Goal: Find contact information: Find contact information

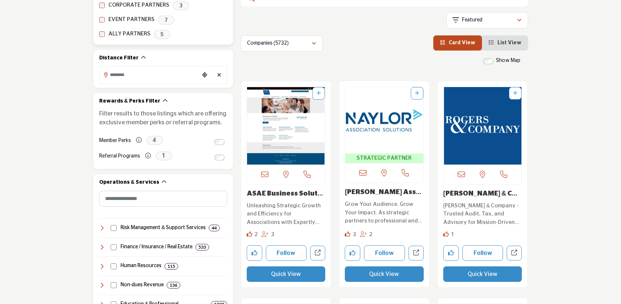
scroll to position [174, 0]
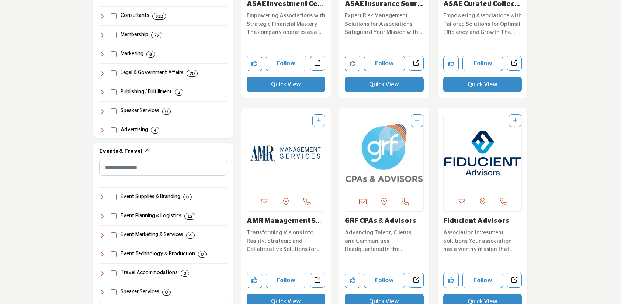
scroll to position [619, 0]
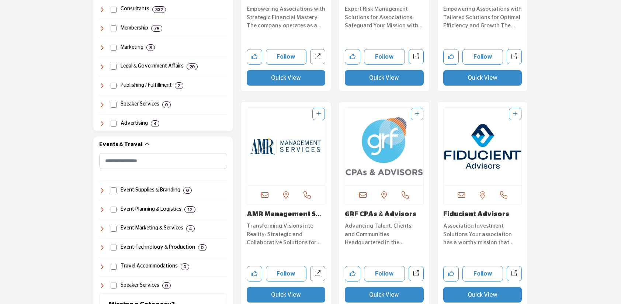
click at [292, 216] on link "AMR Management Servi..." at bounding box center [285, 218] width 77 height 15
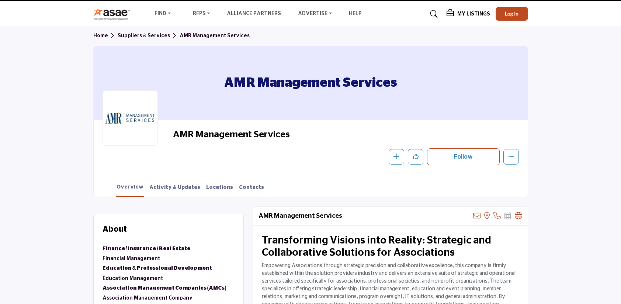
scroll to position [22, 0]
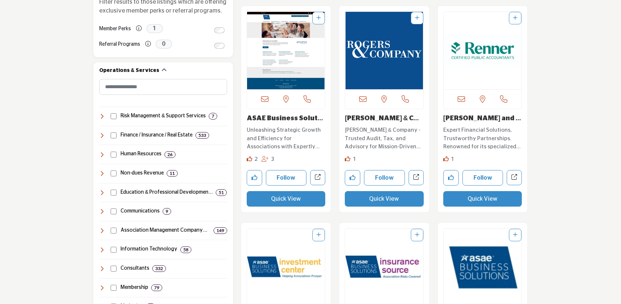
scroll to position [289, 0]
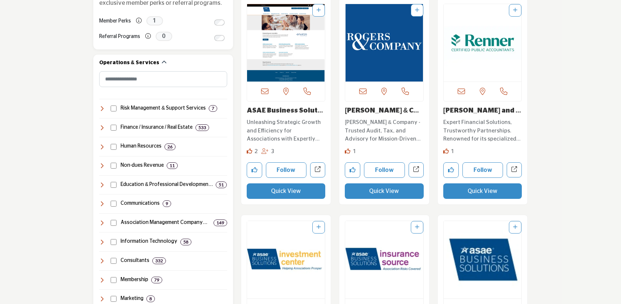
click at [477, 51] on img "Open Listing in new tab" at bounding box center [483, 42] width 78 height 77
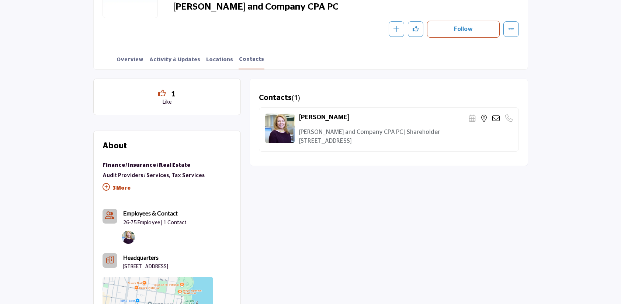
scroll to position [186, 0]
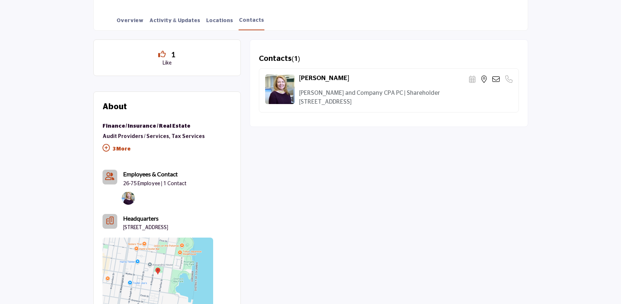
click at [496, 79] on icon at bounding box center [496, 79] width 7 height 7
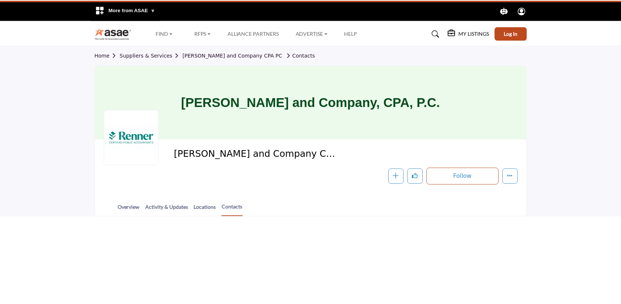
scroll to position [186, 0]
